Goal: Task Accomplishment & Management: Manage account settings

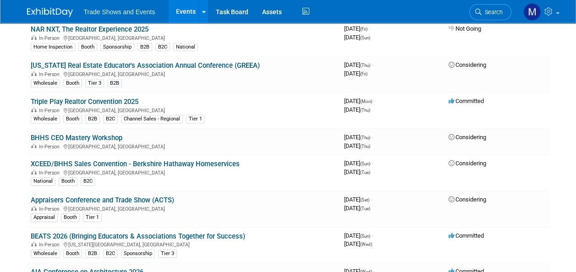
scroll to position [1337, 0]
drag, startPoint x: 78, startPoint y: 89, endPoint x: 60, endPoint y: 87, distance: 18.5
click at [60, 97] on link "Triple Play Realtor Convention 2025" at bounding box center [85, 101] width 108 height 8
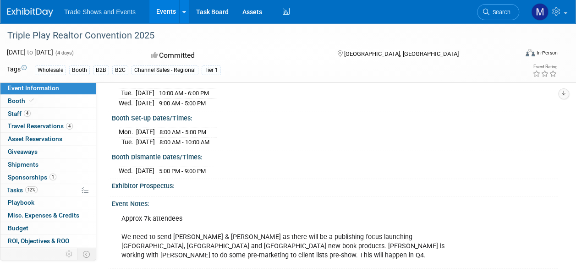
scroll to position [110, 0]
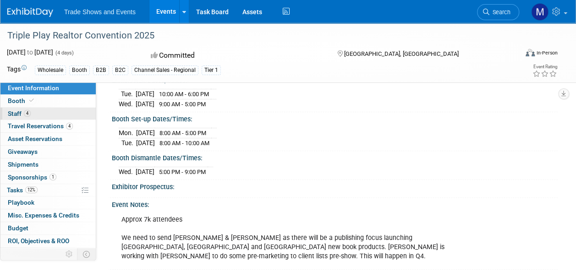
click at [6, 115] on link "4 Staff 4" at bounding box center [47, 114] width 95 height 12
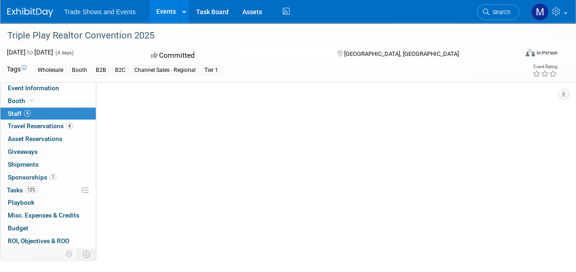
scroll to position [0, 0]
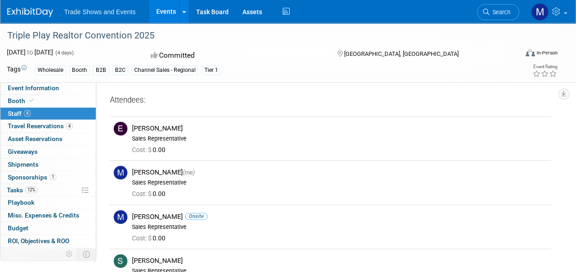
drag, startPoint x: 575, startPoint y: 153, endPoint x: 583, endPoint y: 196, distance: 43.4
click at [576, 196] on html "Trade Shows and Events Events Recently Viewed Events: Triple Play Realtor Conve…" at bounding box center [288, 136] width 576 height 272
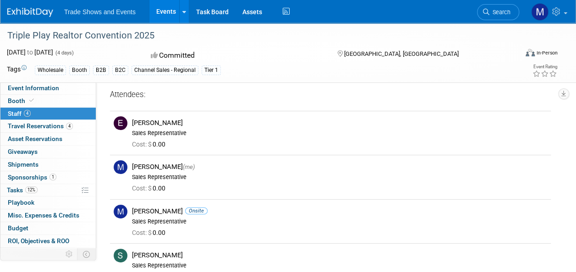
scroll to position [6, 0]
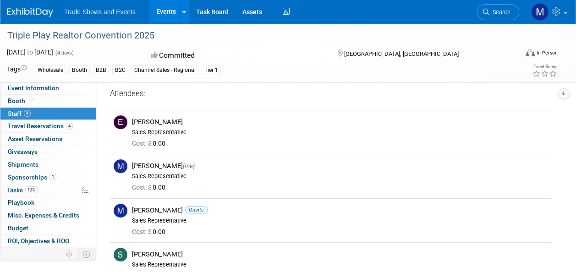
drag, startPoint x: 575, startPoint y: 176, endPoint x: 582, endPoint y: 207, distance: 32.6
click at [576, 207] on html "Trade Shows and Events Events Recently Viewed Events: Triple Play Realtor Conve…" at bounding box center [288, 130] width 576 height 272
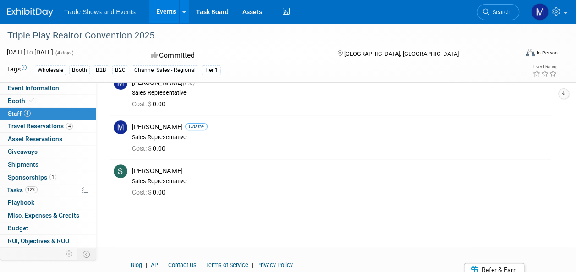
scroll to position [93, 0]
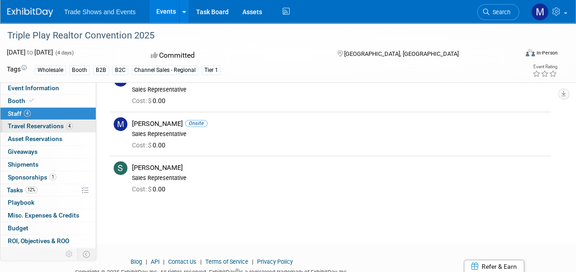
click at [32, 127] on span "Travel Reservations 4" at bounding box center [40, 125] width 65 height 7
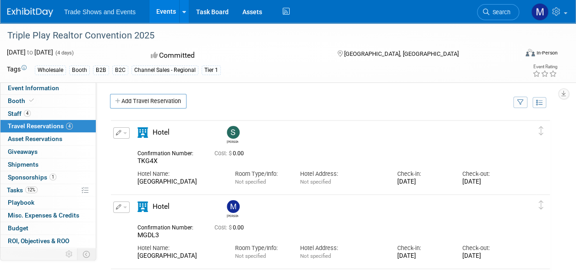
scroll to position [0, 0]
